Goal: Task Accomplishment & Management: Manage account settings

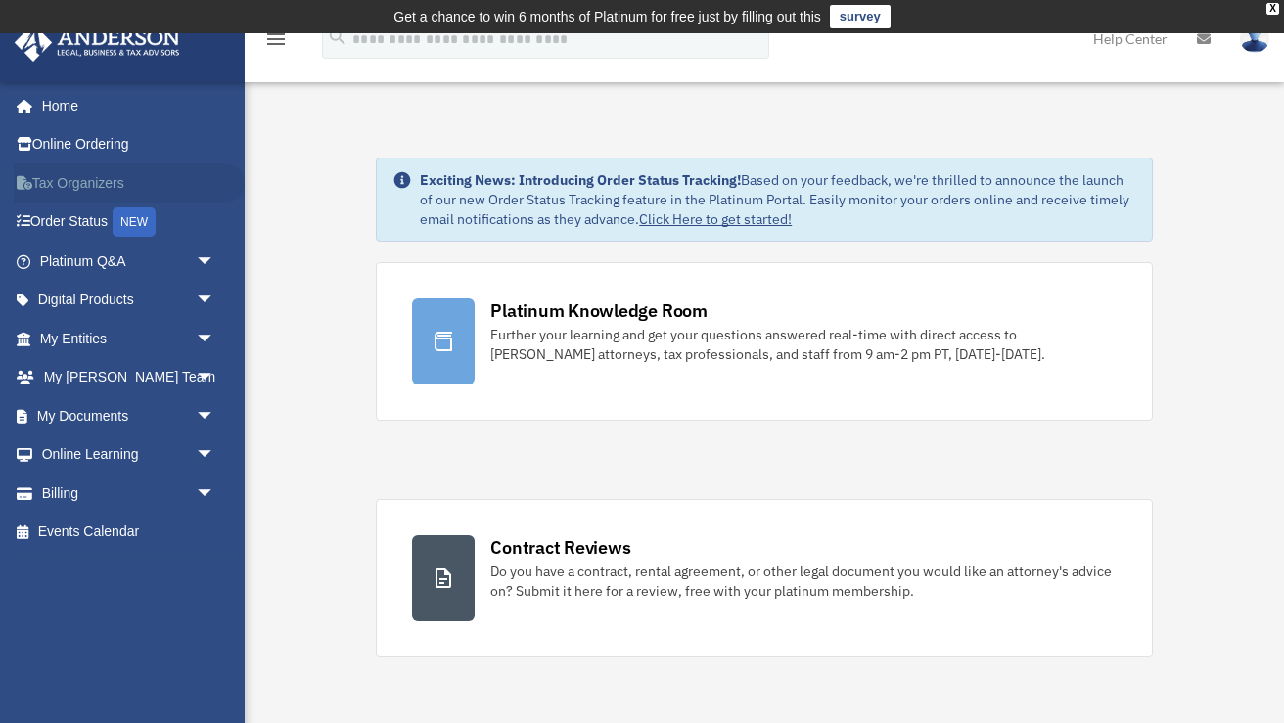
click at [74, 175] on link "Tax Organizers" at bounding box center [129, 182] width 231 height 39
click at [86, 334] on link "My Entities arrow_drop_down" at bounding box center [129, 338] width 231 height 39
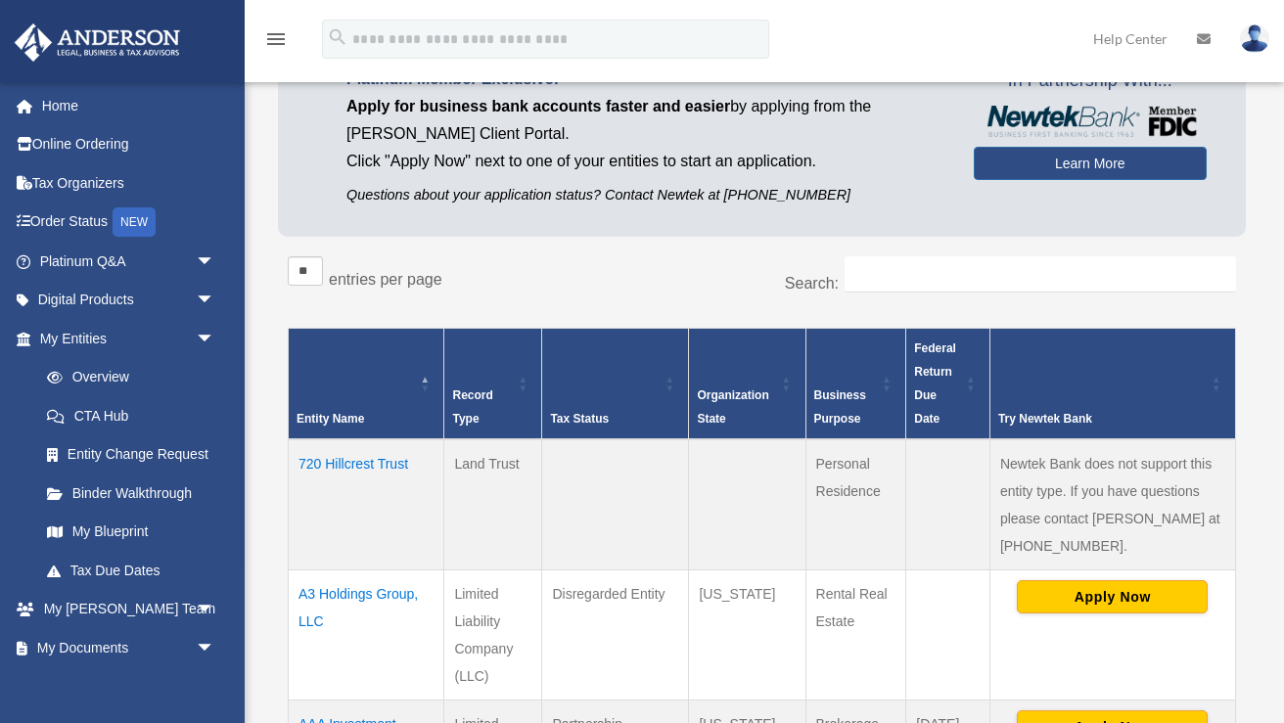
scroll to position [206, 0]
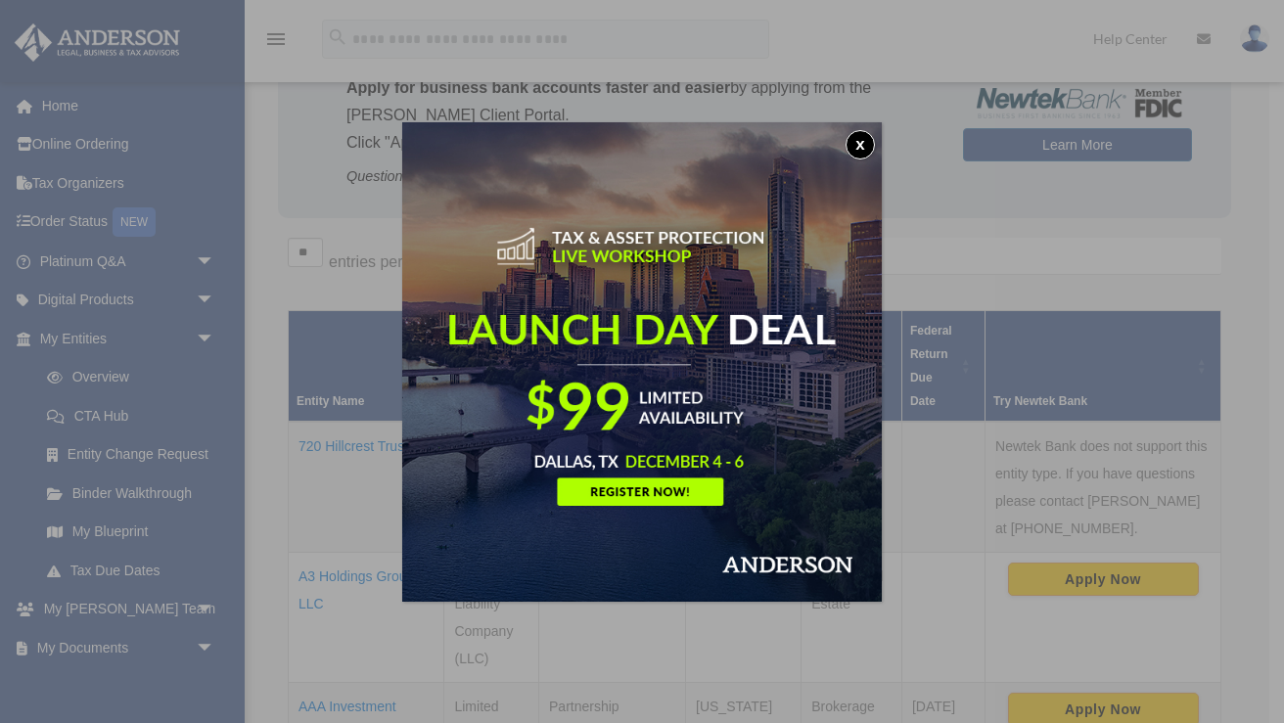
click at [862, 152] on button "x" at bounding box center [860, 144] width 29 height 29
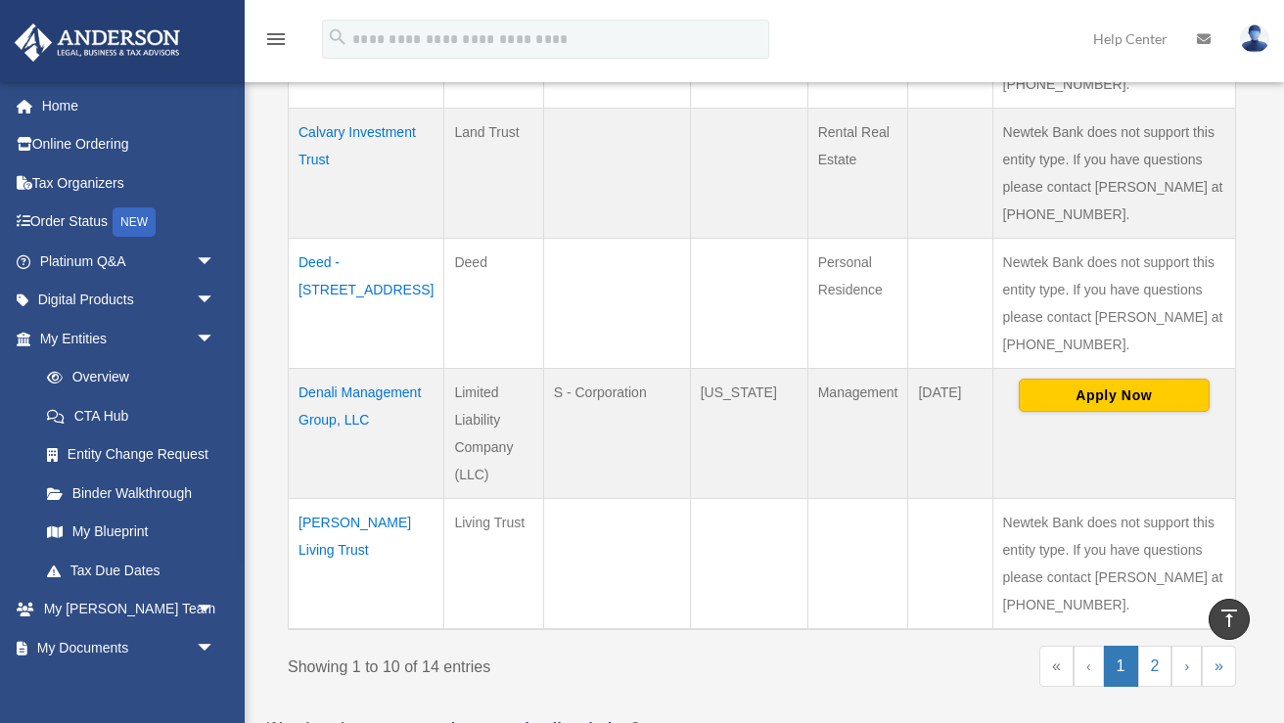
scroll to position [1299, 0]
click at [1149, 648] on link "2" at bounding box center [1156, 668] width 34 height 41
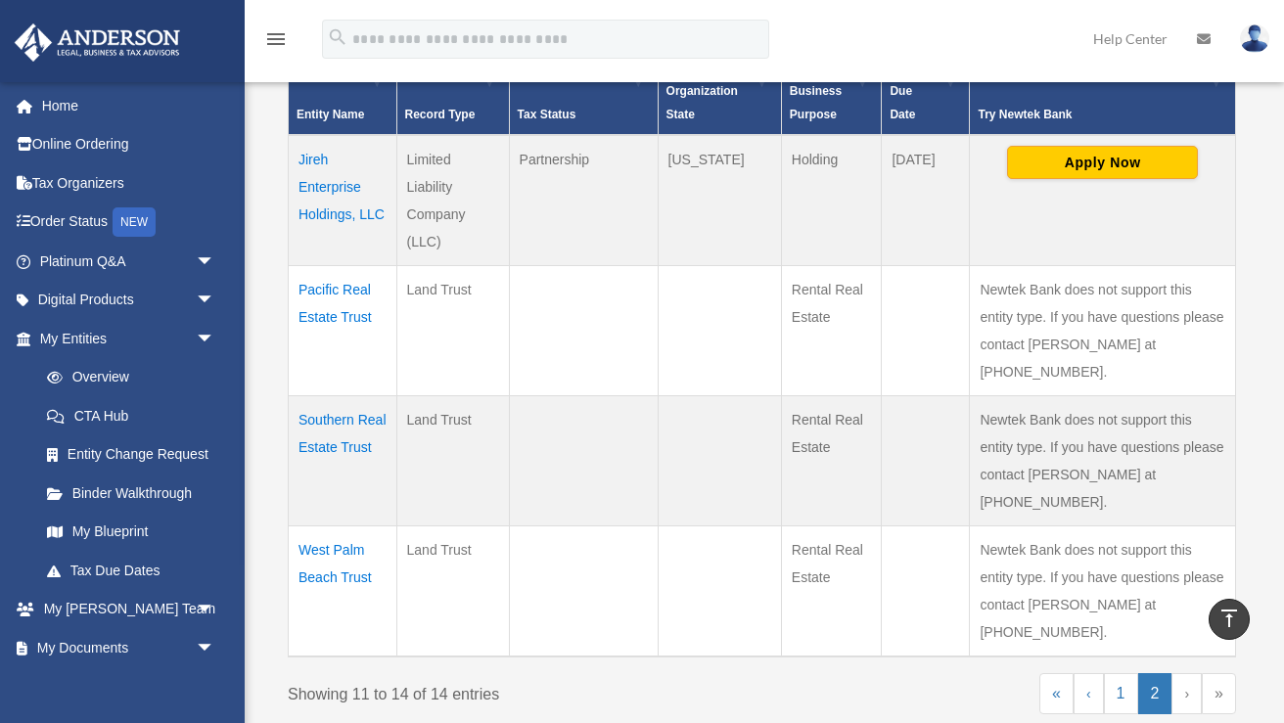
scroll to position [490, 0]
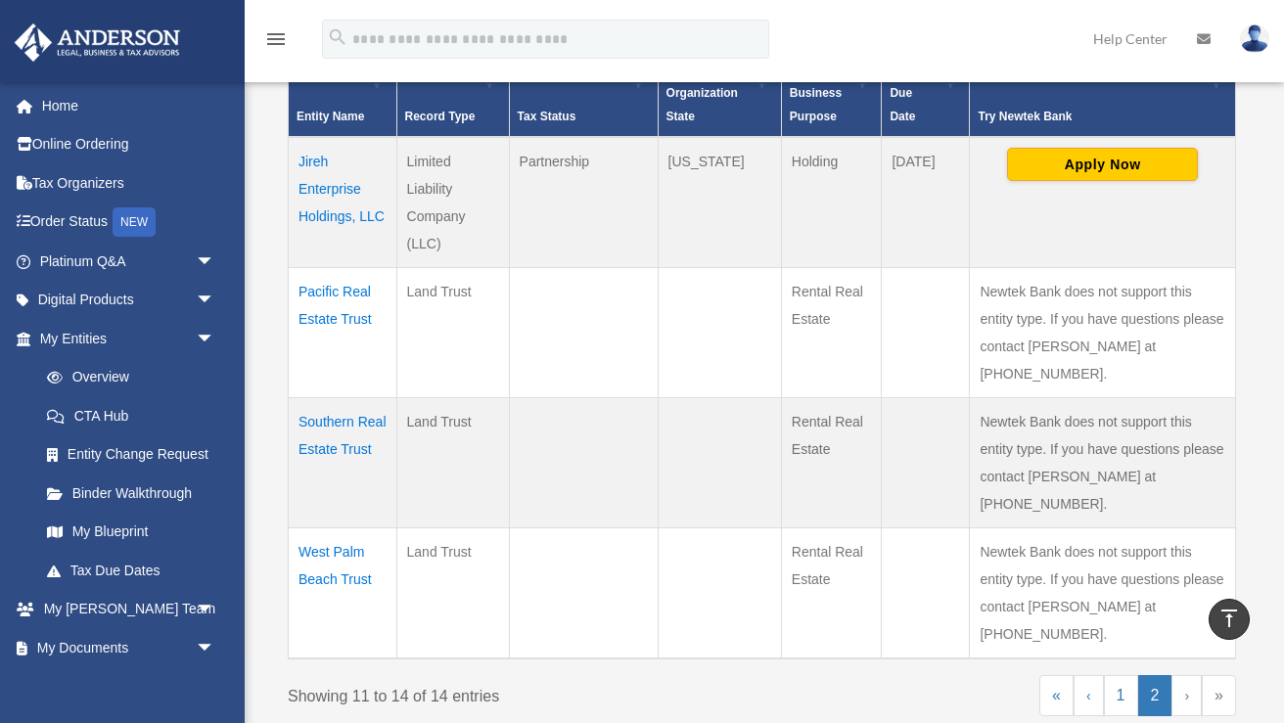
click at [341, 195] on td "Jireh Enterprise Holdings, LLC" at bounding box center [343, 202] width 109 height 131
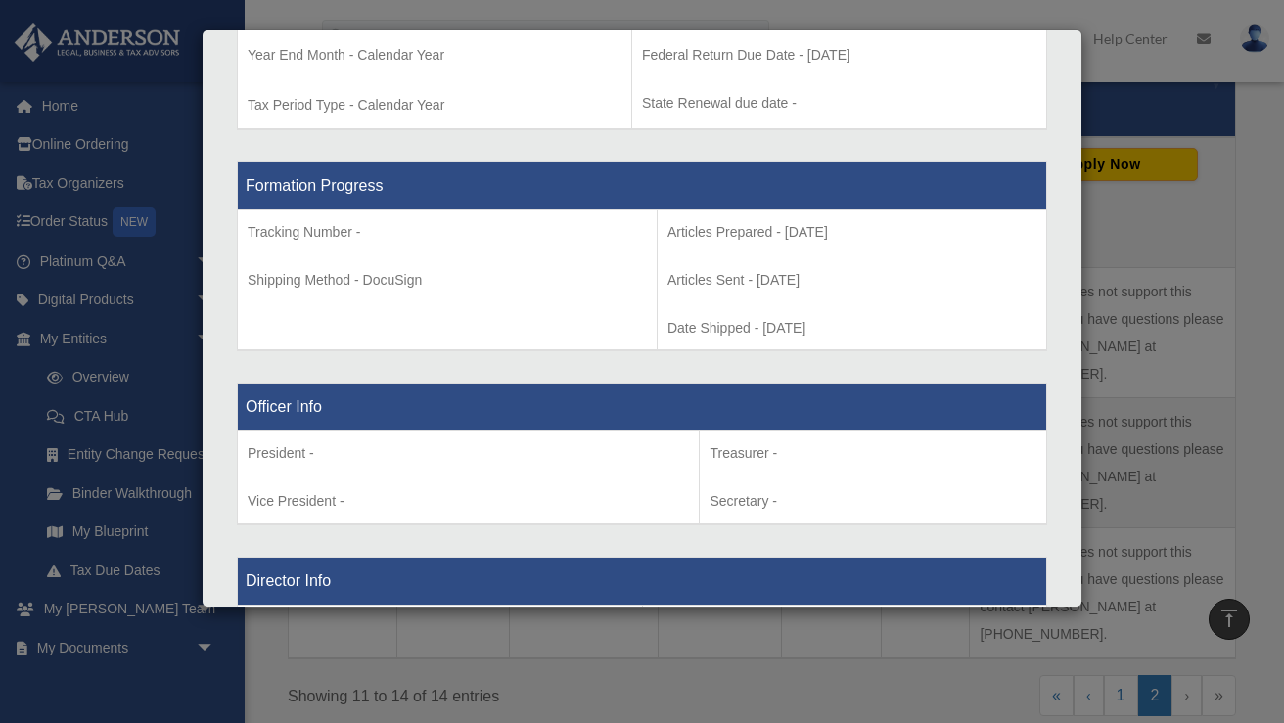
scroll to position [948, 0]
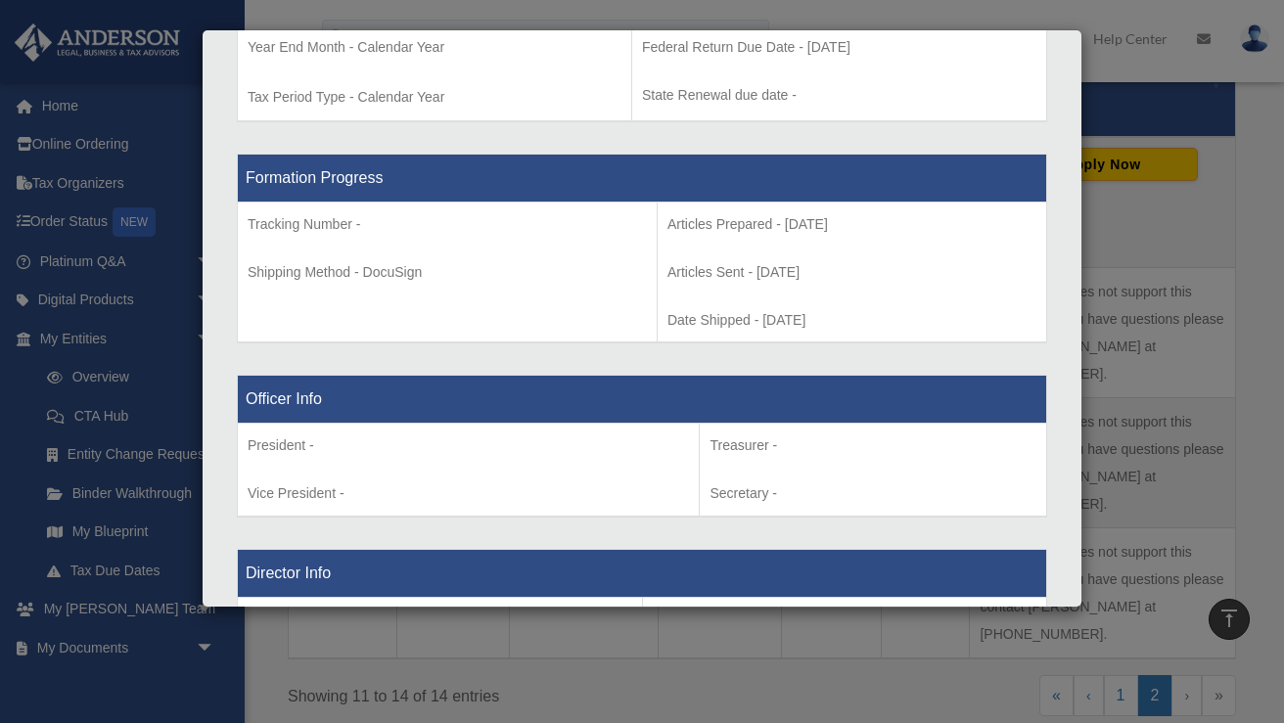
click at [1095, 12] on div "Details × Articles Sent Organizational Date" at bounding box center [642, 361] width 1284 height 723
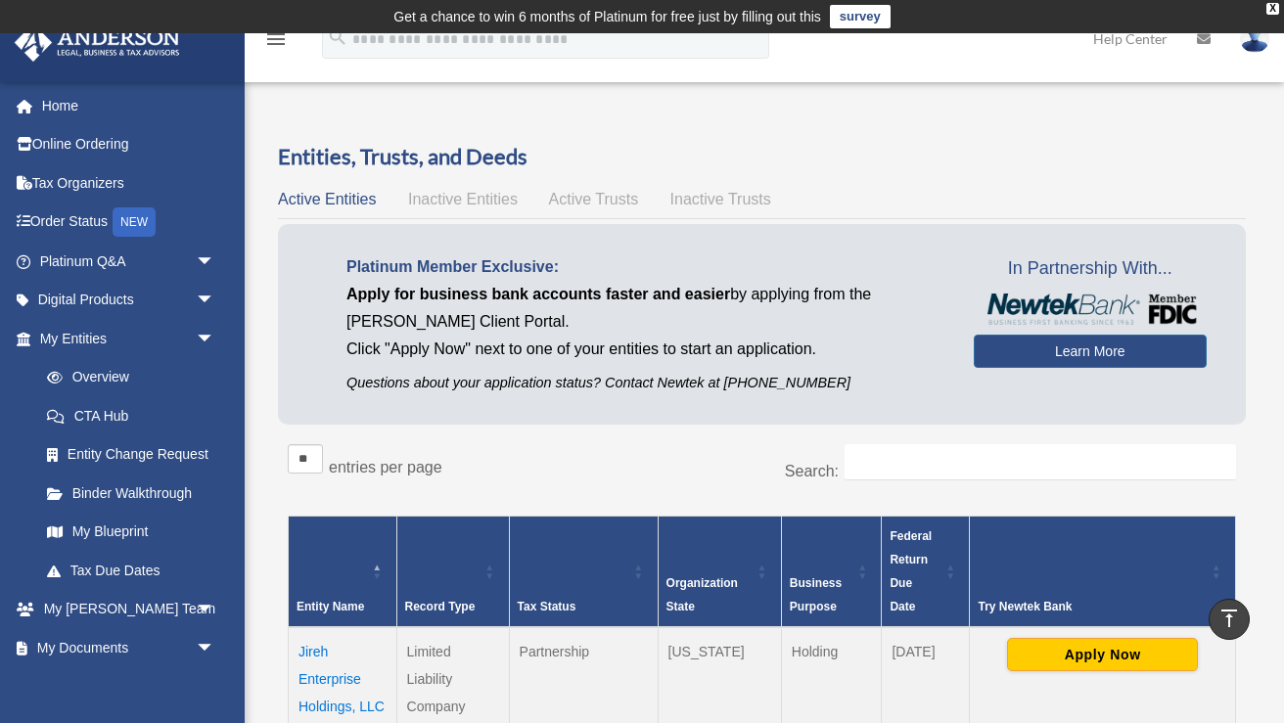
scroll to position [0, 0]
click at [1255, 40] on img at bounding box center [1254, 38] width 29 height 28
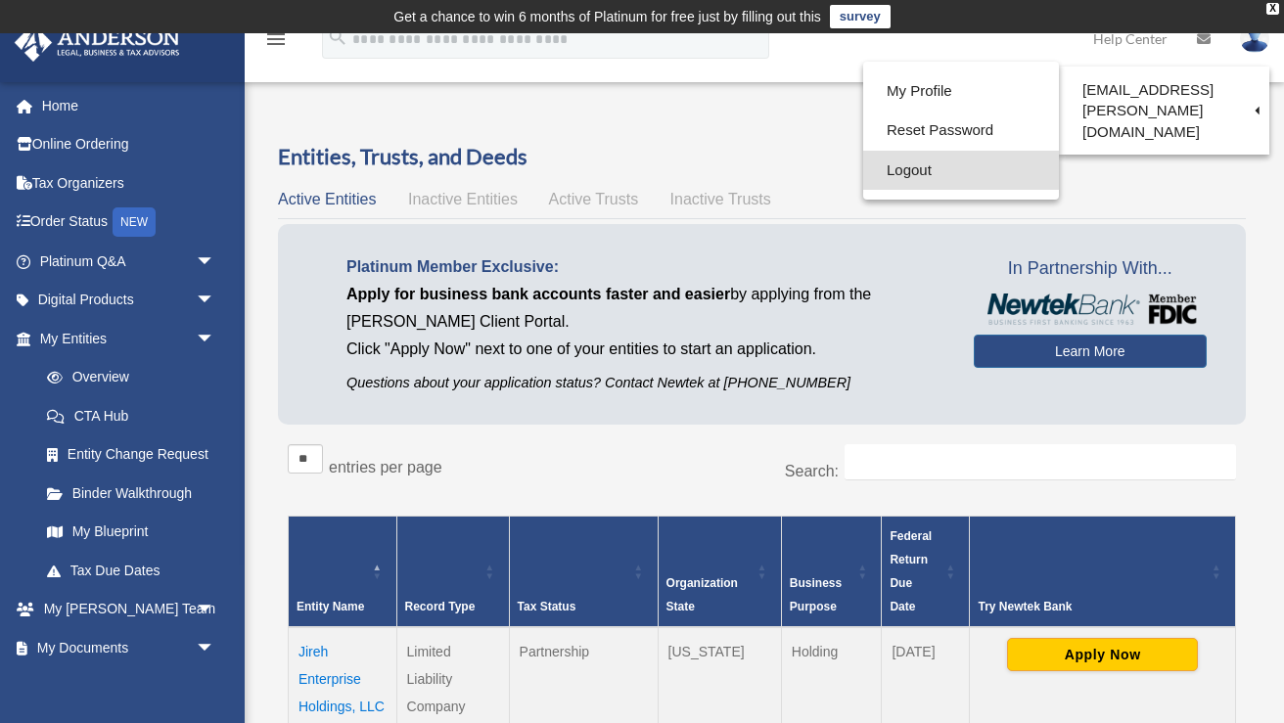
click at [917, 163] on link "Logout" at bounding box center [961, 171] width 196 height 40
